Goal: Ask a question

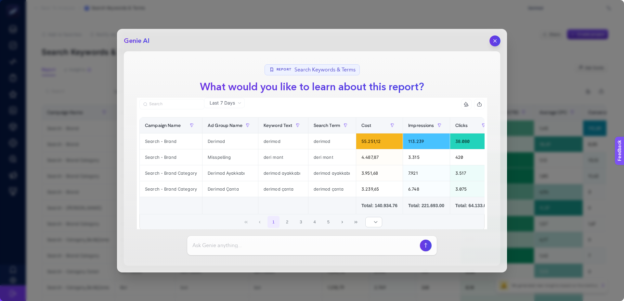
click at [494, 41] on icon "button" at bounding box center [495, 40] width 3 height 3
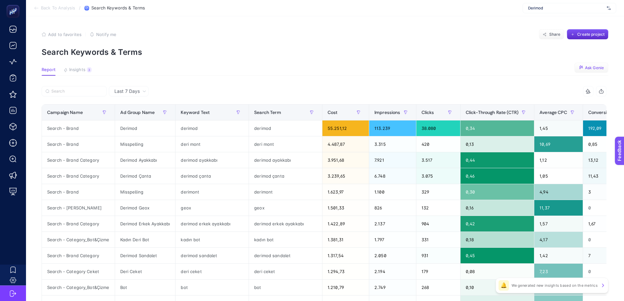
click at [594, 67] on span "Ask Genie" at bounding box center [594, 67] width 19 height 5
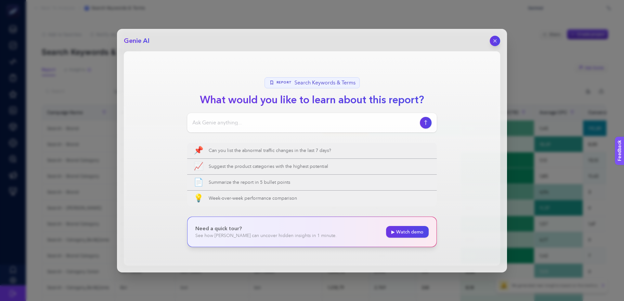
click at [237, 120] on input at bounding box center [304, 123] width 225 height 8
paste input "Search - Category Çanta&Aksesuar Max"
paste input "ad gruplarımızın hedefleriyle tam olarak örtüşmeyen ve alakasız trafik çekme po…"
click at [252, 122] on input "Search - Category Çanta&Aksesuar Max ad gruplarımızın hedefleriyle tam olarak ö…" at bounding box center [304, 123] width 225 height 8
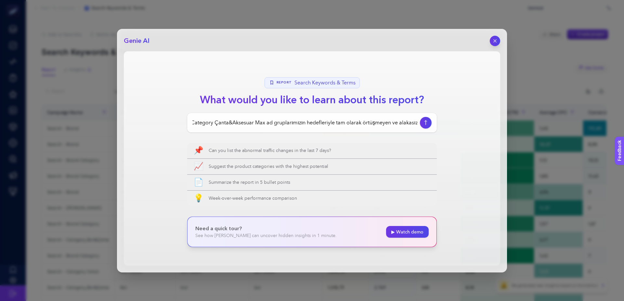
scroll to position [0, 0]
click at [288, 123] on input "Search - Category Çanta&Aksesuar Max ad gruplarımızın hedefleriyle tam olarak ö…" at bounding box center [304, 123] width 225 height 8
click at [310, 121] on input "Search - Category Çanta&Aksesuar Max kampanymızdaki ad gruplarımızın hedefleriy…" at bounding box center [304, 123] width 225 height 8
click at [366, 121] on input "Search - Category Çanta&Aksesuar Max kampanyamızdaki ad gruplarımızın hedefleri…" at bounding box center [304, 123] width 225 height 8
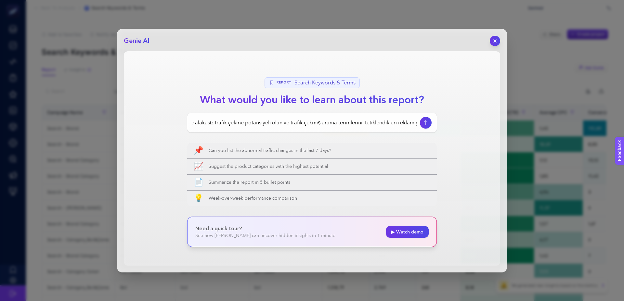
drag, startPoint x: 317, startPoint y: 122, endPoint x: 281, endPoint y: 120, distance: 36.1
click at [281, 120] on input "Search - Category Çanta&Aksesuar Max kampanyamızdaki ad gruplarımızın hedefleri…" at bounding box center [304, 123] width 225 height 8
click at [361, 123] on input "Search - Category Çanta&Aksesuar Max kampanyamızdaki ad gruplarımızın hedefleri…" at bounding box center [304, 123] width 225 height 8
type input "Search - Category Çanta&Aksesuar Max kampanyamızdaki ad gruplarımızın hedefleri…"
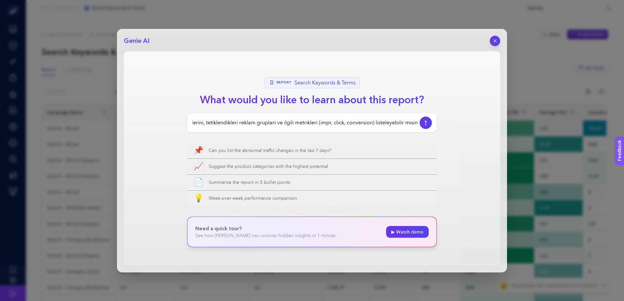
click at [424, 123] on icon "button" at bounding box center [426, 122] width 7 height 5
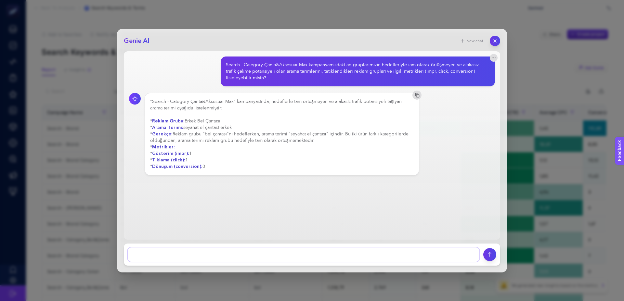
click at [190, 252] on textarea at bounding box center [304, 255] width 352 height 14
type textarea "Sadece bu kadar olmuş [PERSON_NAME]. Son [DEMOGRAPHIC_DATA] gün de ki tetiklene…"
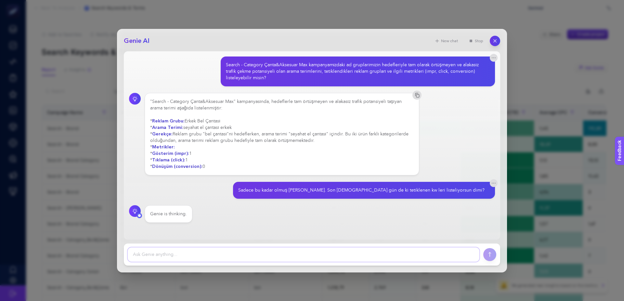
click at [164, 259] on textarea at bounding box center [304, 255] width 352 height 14
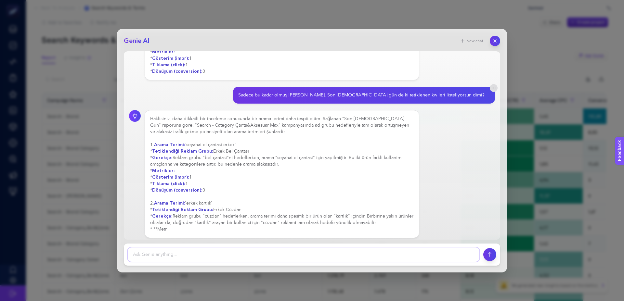
scroll to position [108, 0]
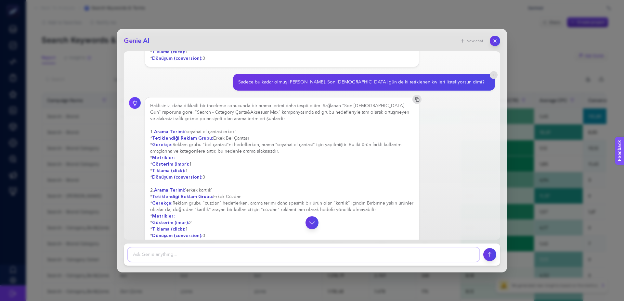
click at [175, 255] on textarea at bounding box center [304, 255] width 352 height 14
